Goal: Information Seeking & Learning: Learn about a topic

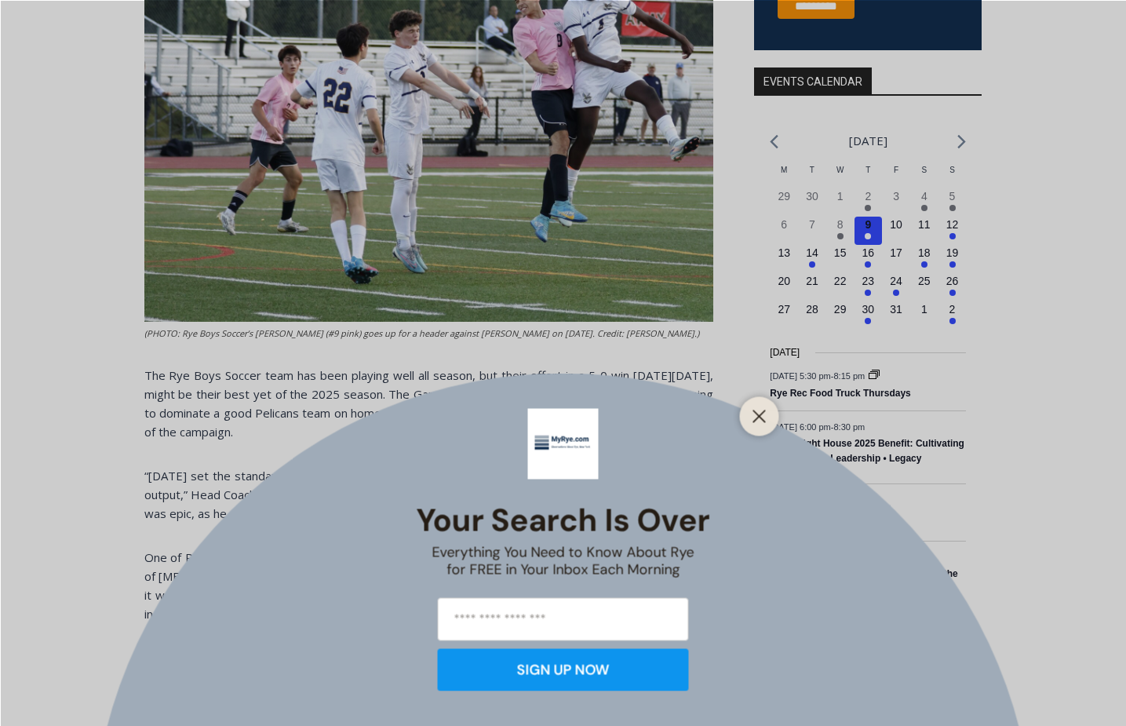
scroll to position [520, 0]
click at [763, 414] on icon "Close" at bounding box center [760, 416] width 14 height 14
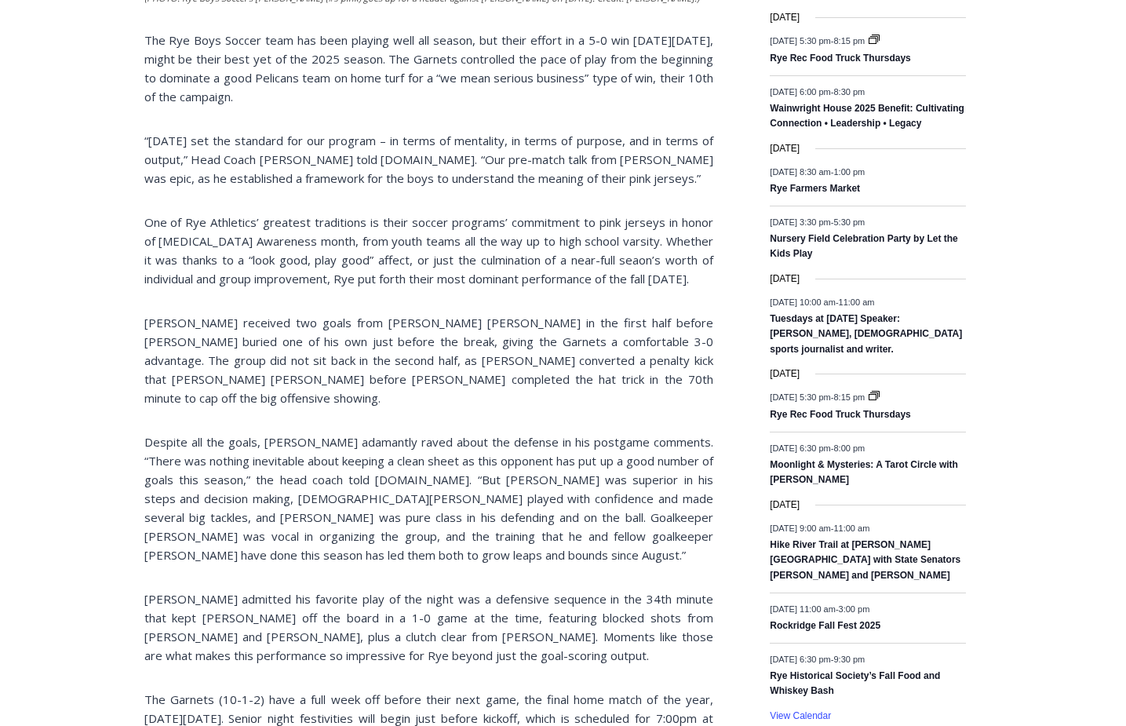
scroll to position [983, 0]
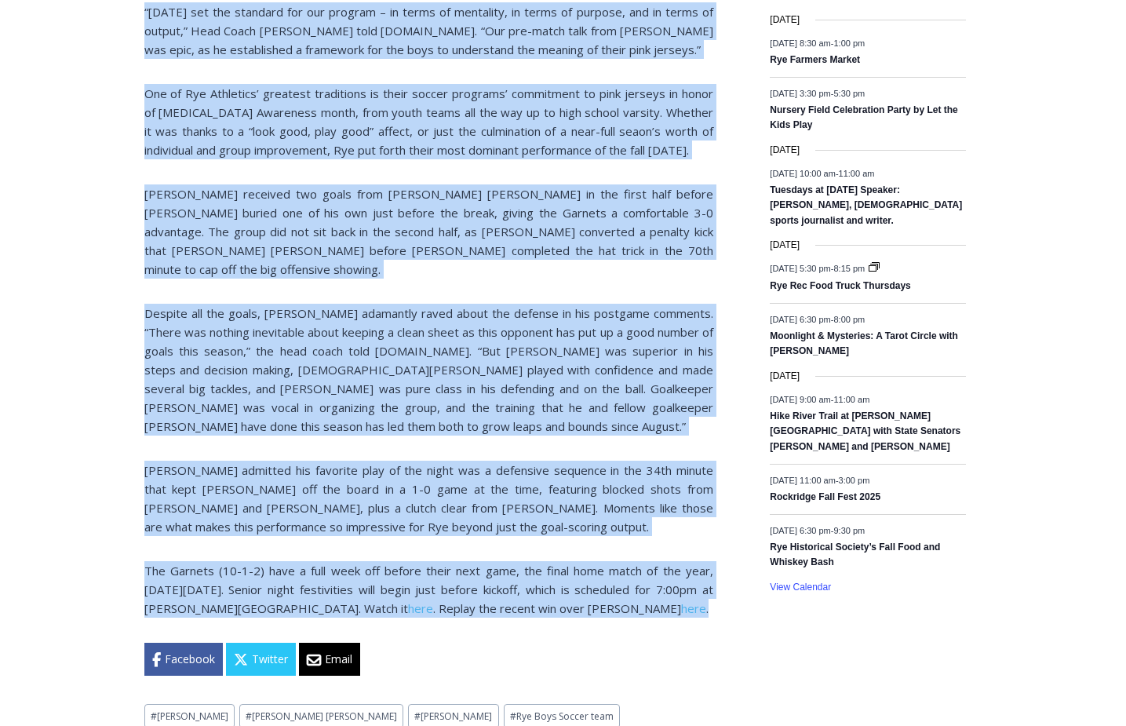
drag, startPoint x: 145, startPoint y: 308, endPoint x: 625, endPoint y: 569, distance: 546.4
copy div "“Today Set the Standard”: Boys Soccer Beats Up Pelham in Complete Effort By Cha…"
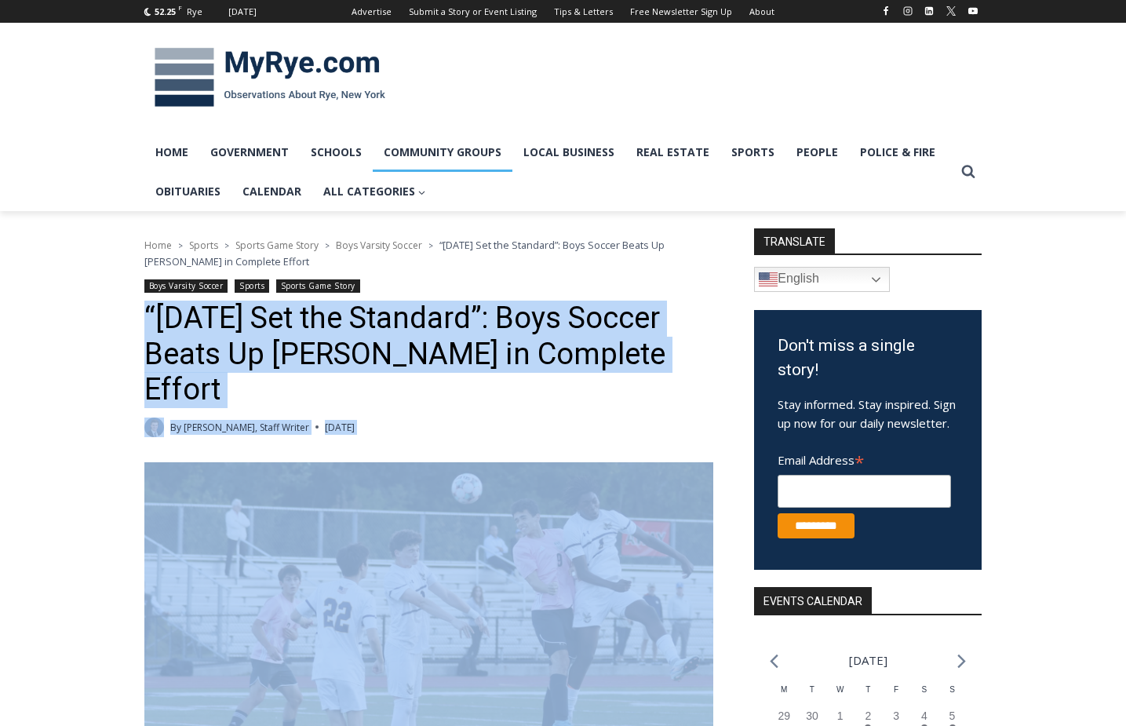
scroll to position [0, 0]
click at [400, 239] on span "Boys Varsity Soccer" at bounding box center [379, 245] width 86 height 13
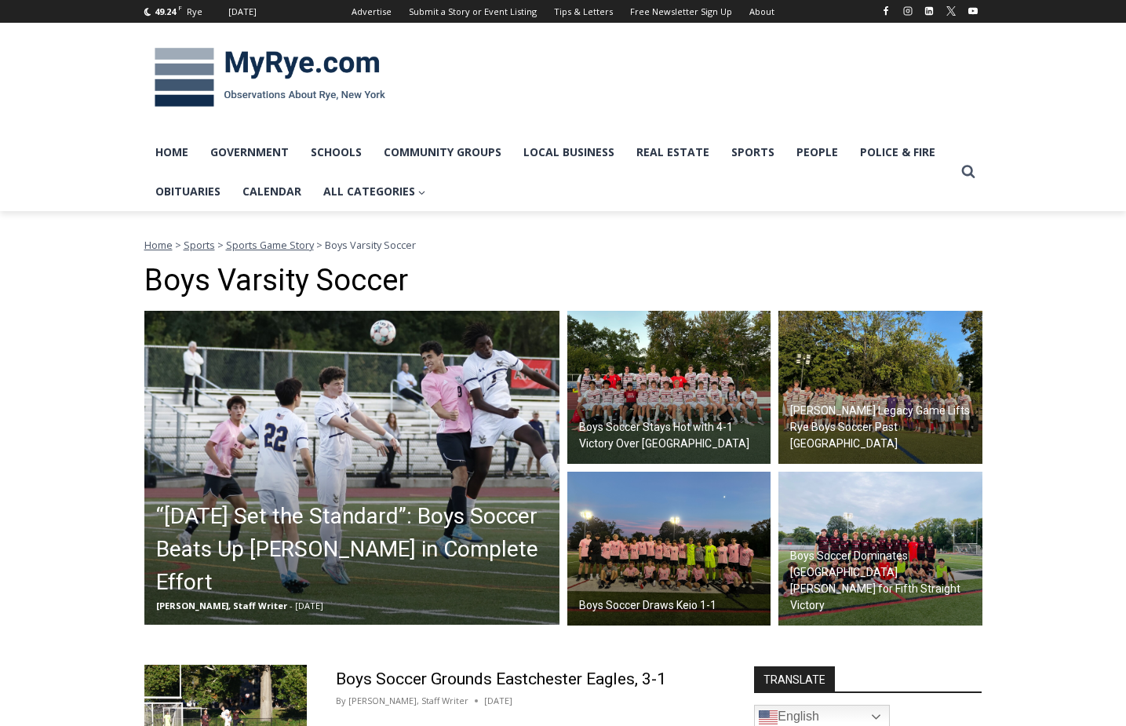
click at [678, 397] on img at bounding box center [669, 388] width 204 height 154
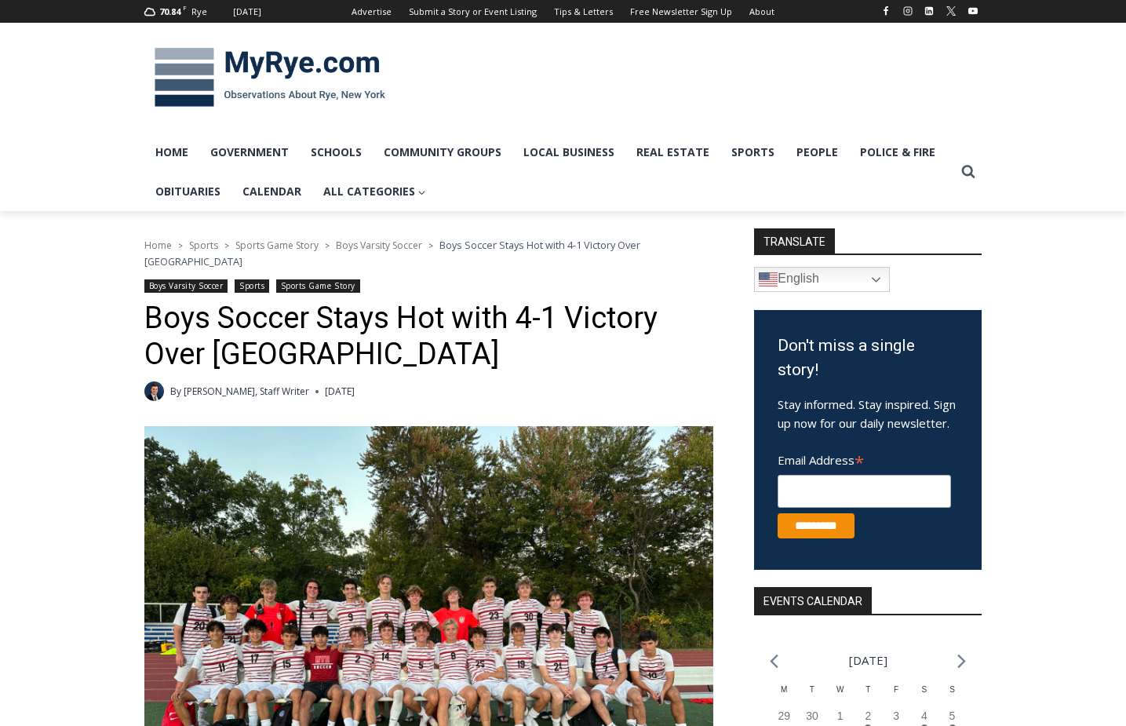
scroll to position [-1, 1]
click at [148, 306] on h1 "Boys Soccer Stays Hot with 4-1 Victory Over [GEOGRAPHIC_DATA]" at bounding box center [428, 336] width 569 height 71
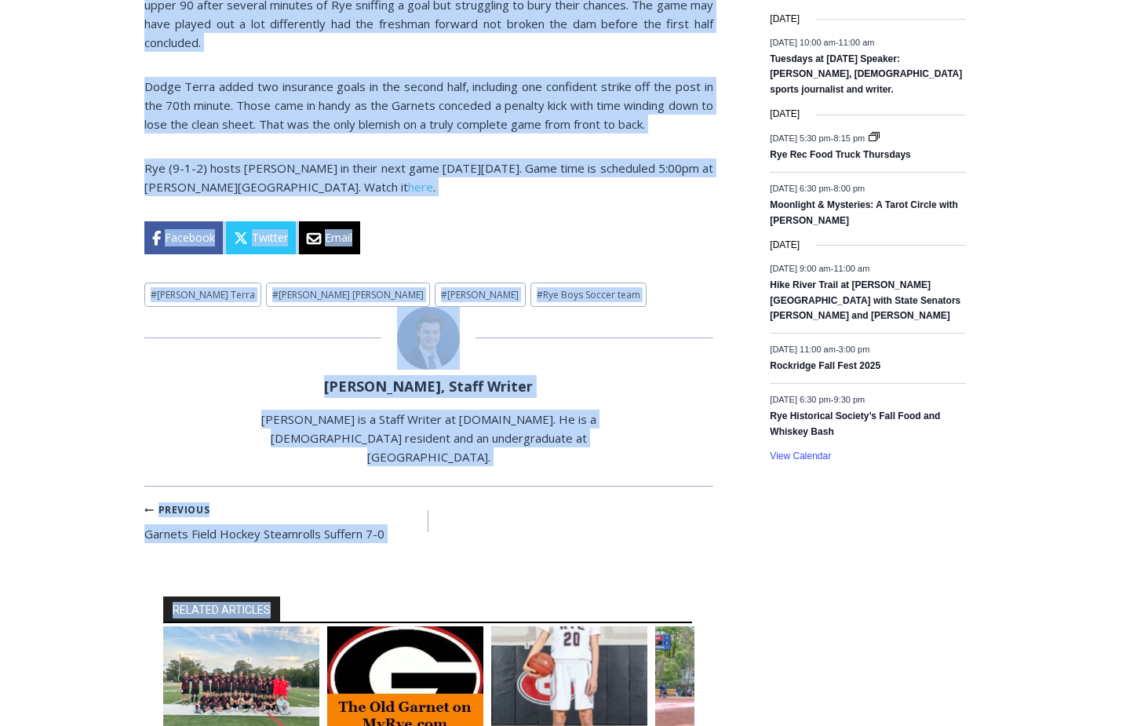
scroll to position [1213, 0]
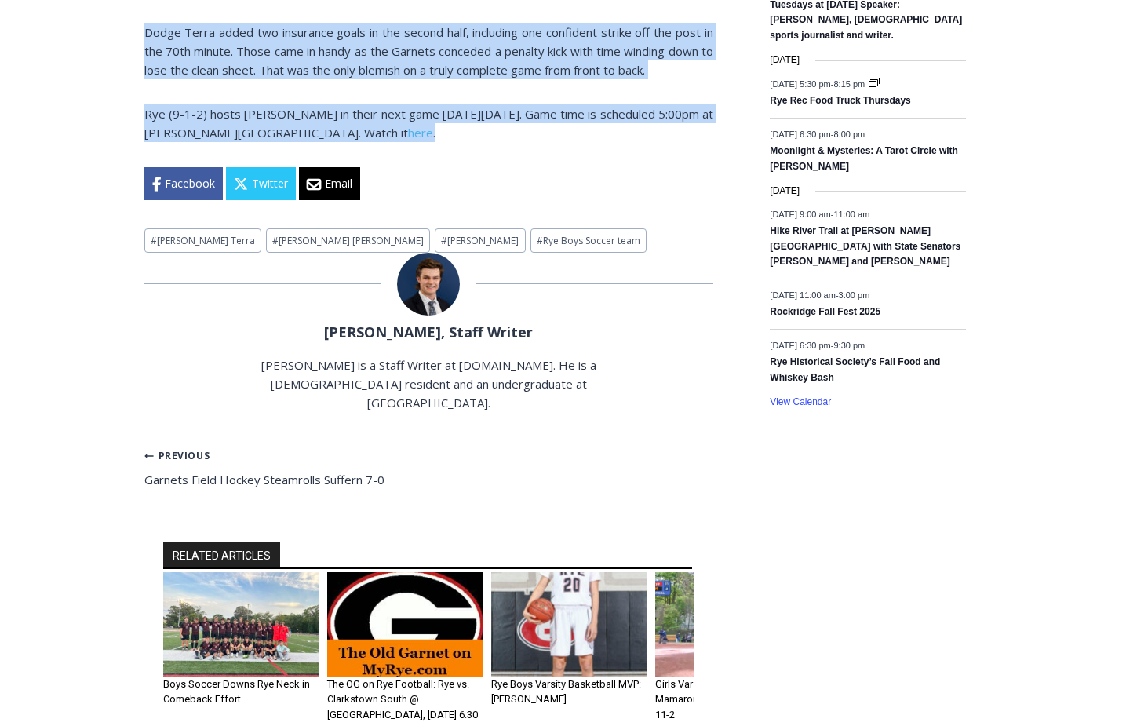
drag, startPoint x: 147, startPoint y: 306, endPoint x: 527, endPoint y: 103, distance: 430.8
copy div "Boys Soccer Stays Hot with 4-1 Victory Over Eastchester By Charlie Morris, Staf…"
